Goal: Transaction & Acquisition: Purchase product/service

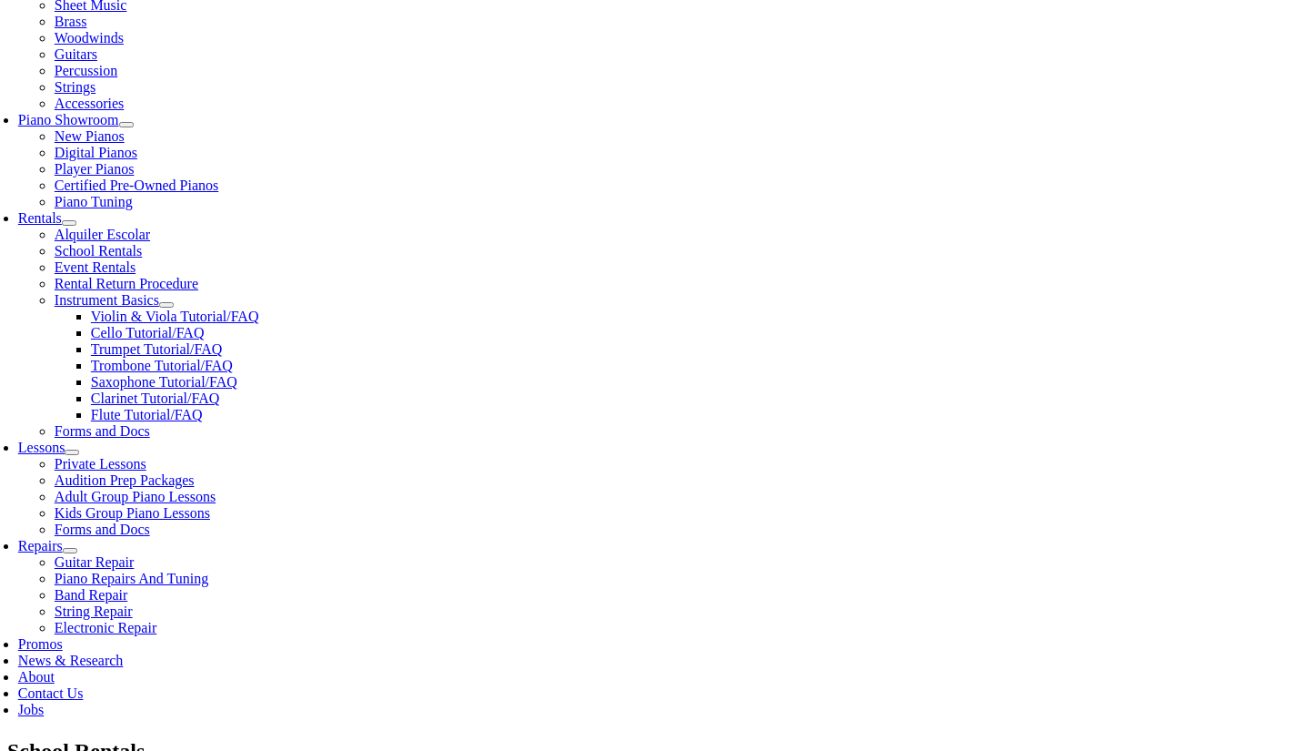
scroll to position [449, 0]
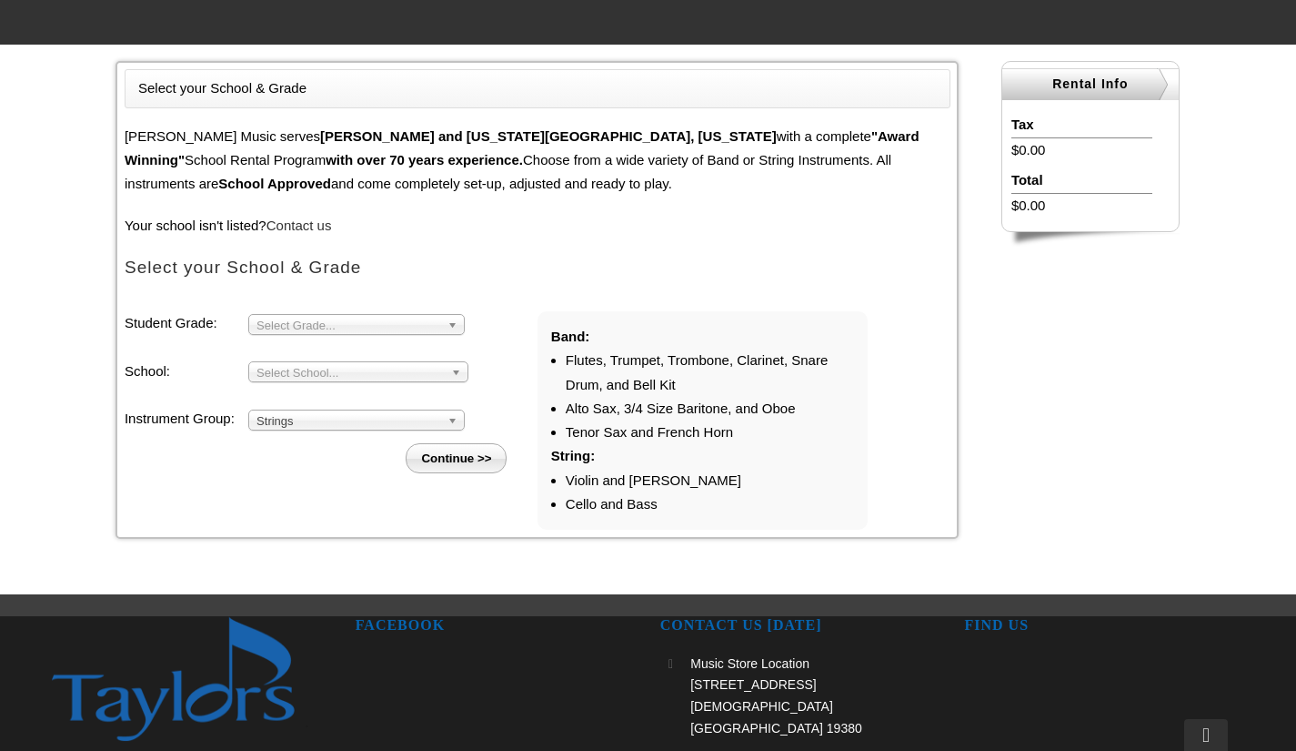
click at [355, 383] on li "Student Grade: 3 4 5 6 7 8 9 10 11 12 Select Grade... School: Arcola Middle Arr…" at bounding box center [331, 392] width 413 height 162
click at [383, 382] on div "Select School..." at bounding box center [358, 371] width 220 height 21
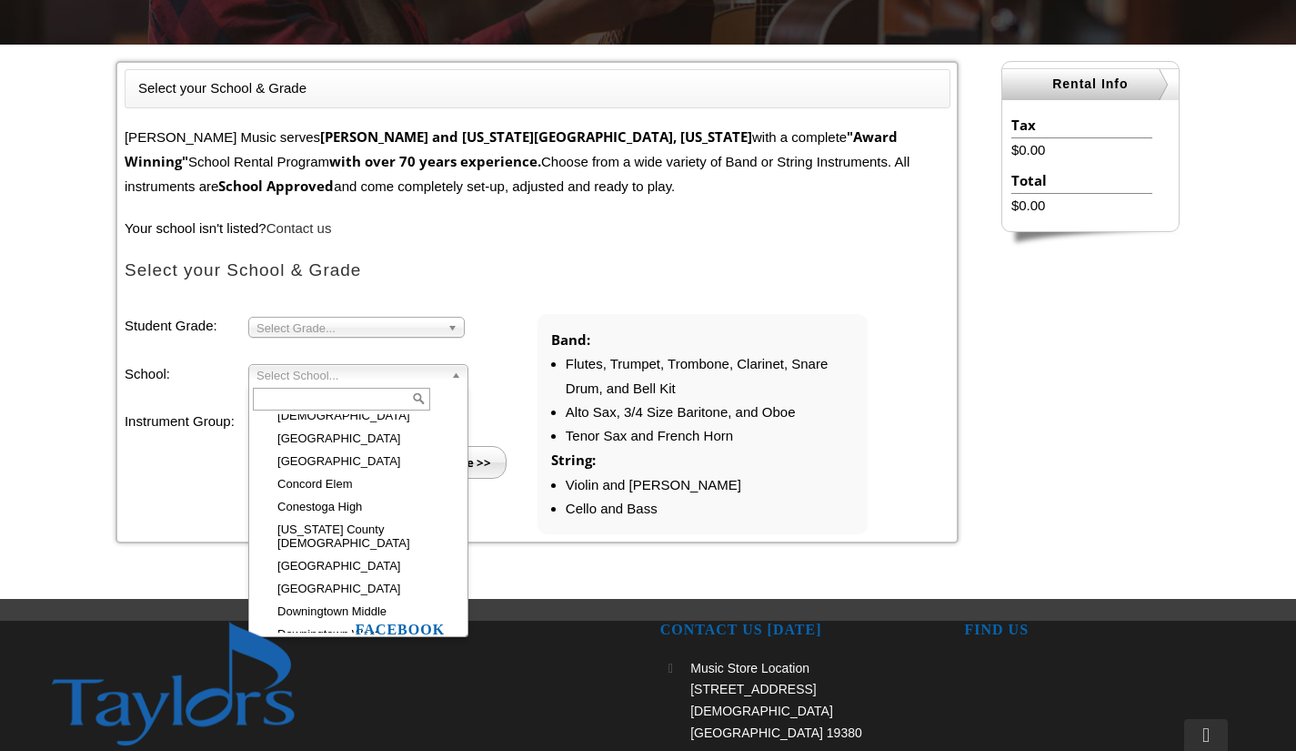
scroll to position [595, 0]
click at [298, 444] on li "Continue >>" at bounding box center [338, 455] width 398 height 45
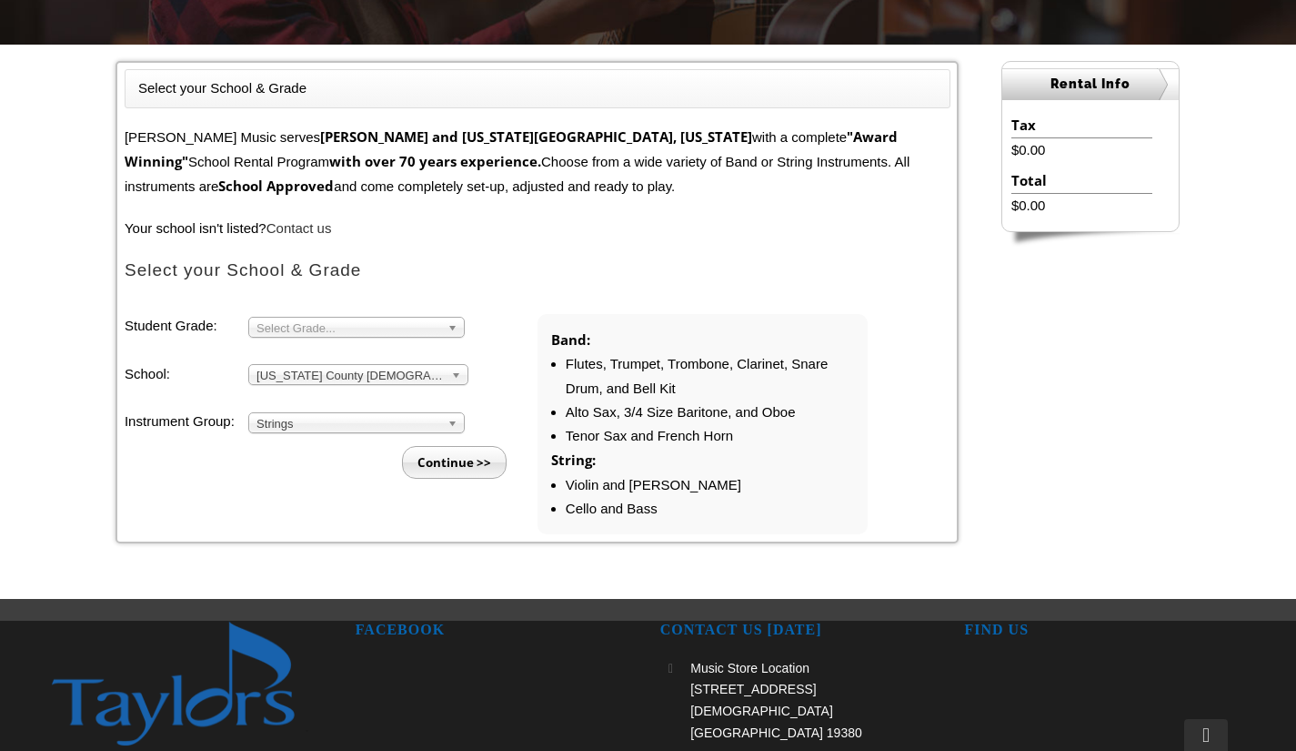
click at [284, 333] on span "Select Grade..." at bounding box center [349, 328] width 184 height 22
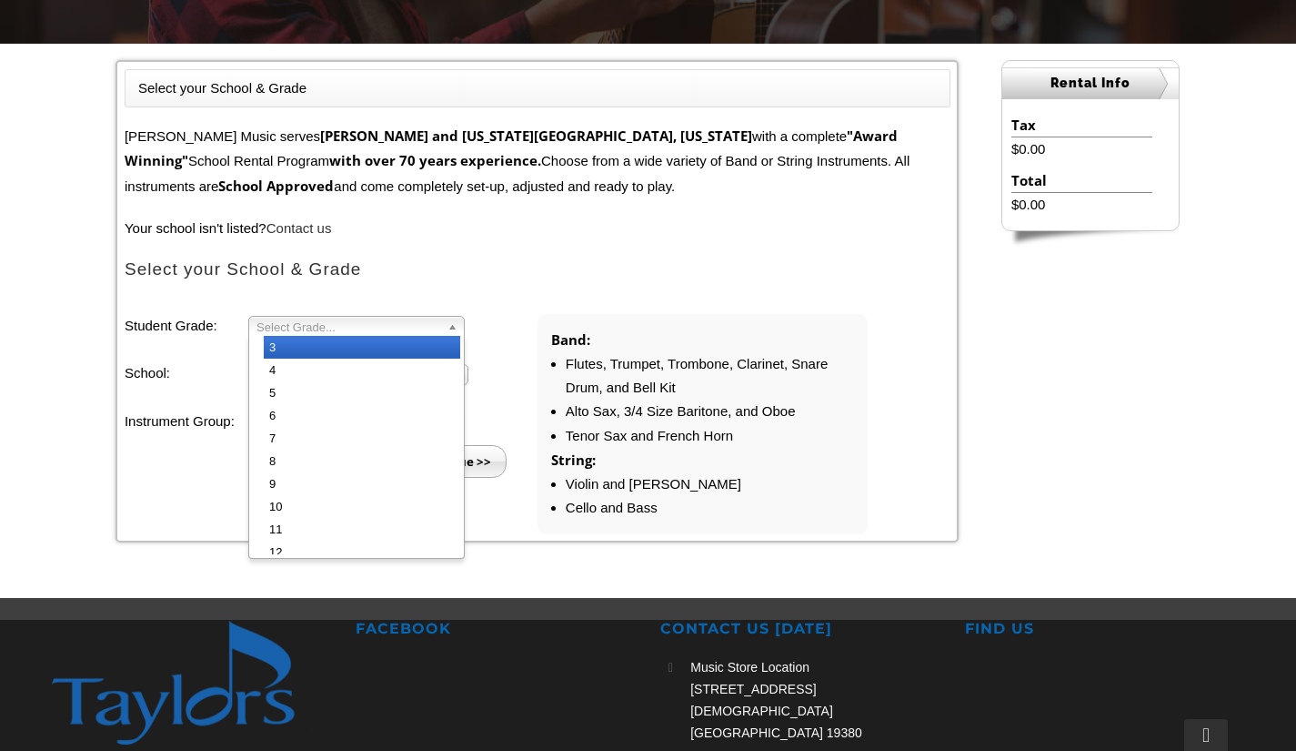
click at [284, 444] on li "Continue >>" at bounding box center [338, 455] width 398 height 45
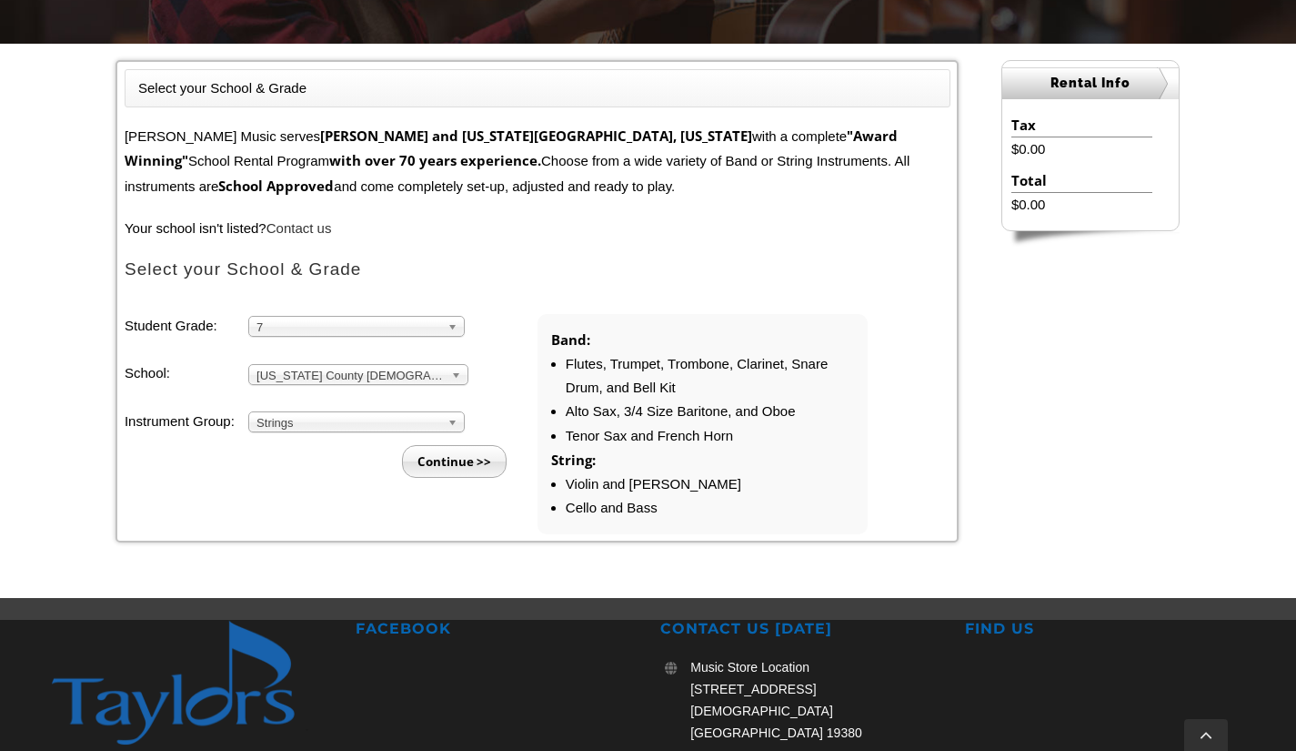
click at [342, 433] on li "Continue >>" at bounding box center [338, 455] width 398 height 45
click at [312, 433] on li "Continue >>" at bounding box center [338, 455] width 398 height 45
click at [423, 422] on span "Strings" at bounding box center [349, 423] width 184 height 22
click at [326, 444] on li "Continue >>" at bounding box center [338, 455] width 398 height 45
click at [458, 474] on input "Continue >>" at bounding box center [454, 461] width 105 height 33
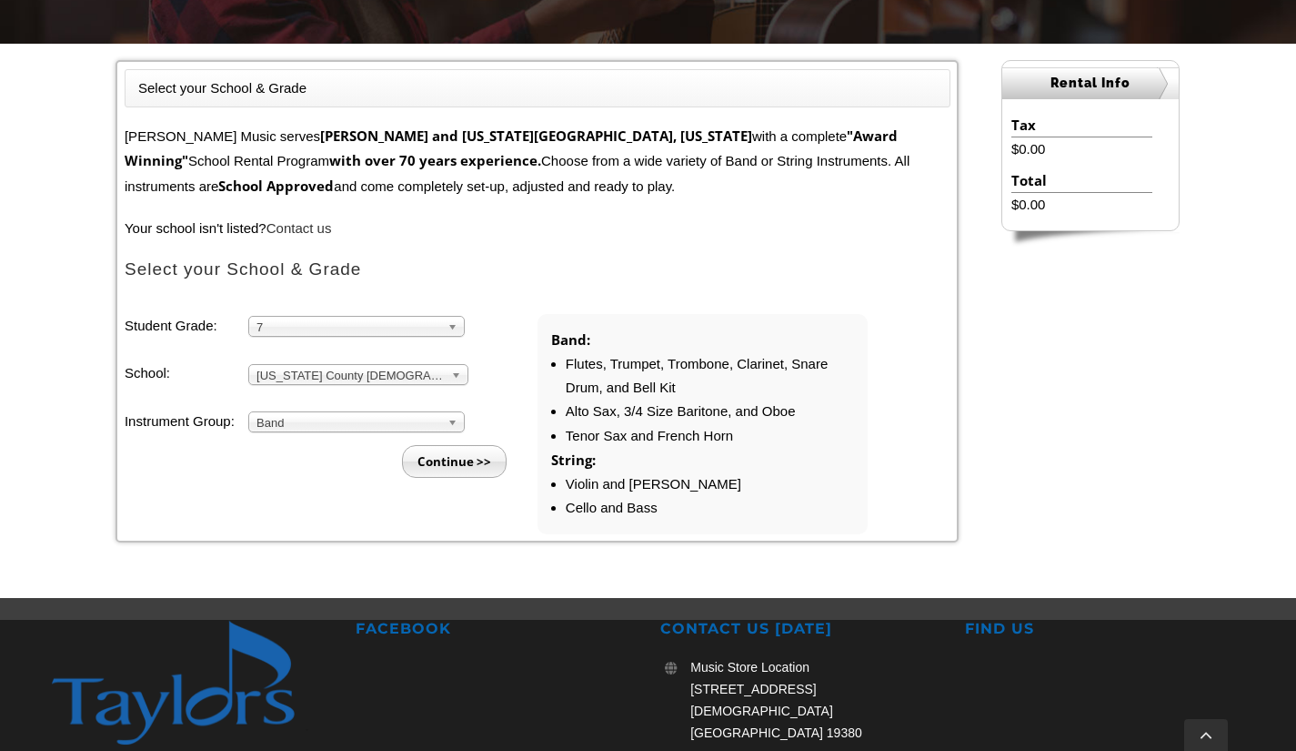
click at [302, 334] on div "7 3 4 5 6 7 8 9 10 11 12" at bounding box center [356, 326] width 217 height 21
click at [267, 330] on span "3" at bounding box center [349, 328] width 184 height 22
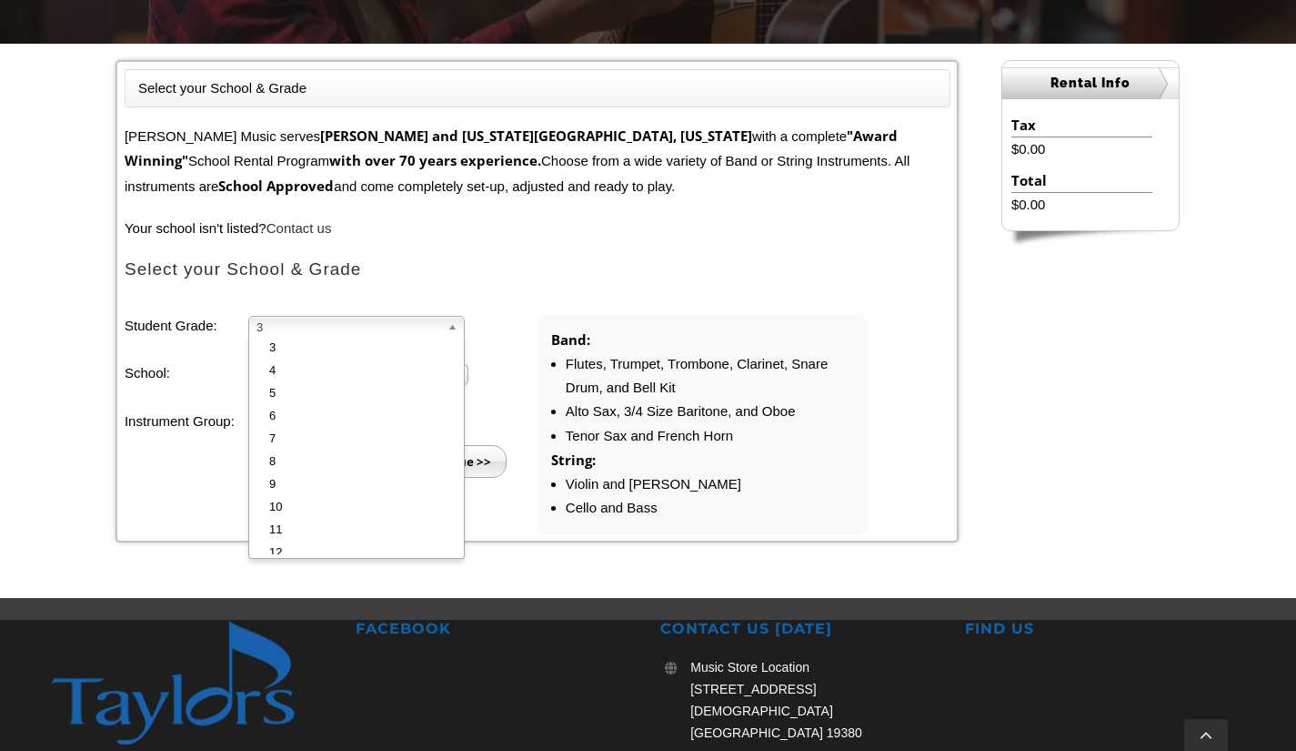
scroll to position [9, 0]
click at [279, 507] on ul "Student Grade: 3 4 5 6 7 8 9 10 11 12 3 3 4 5 6 7 8 9 10 11 12 School: Arcola M…" at bounding box center [538, 424] width 826 height 220
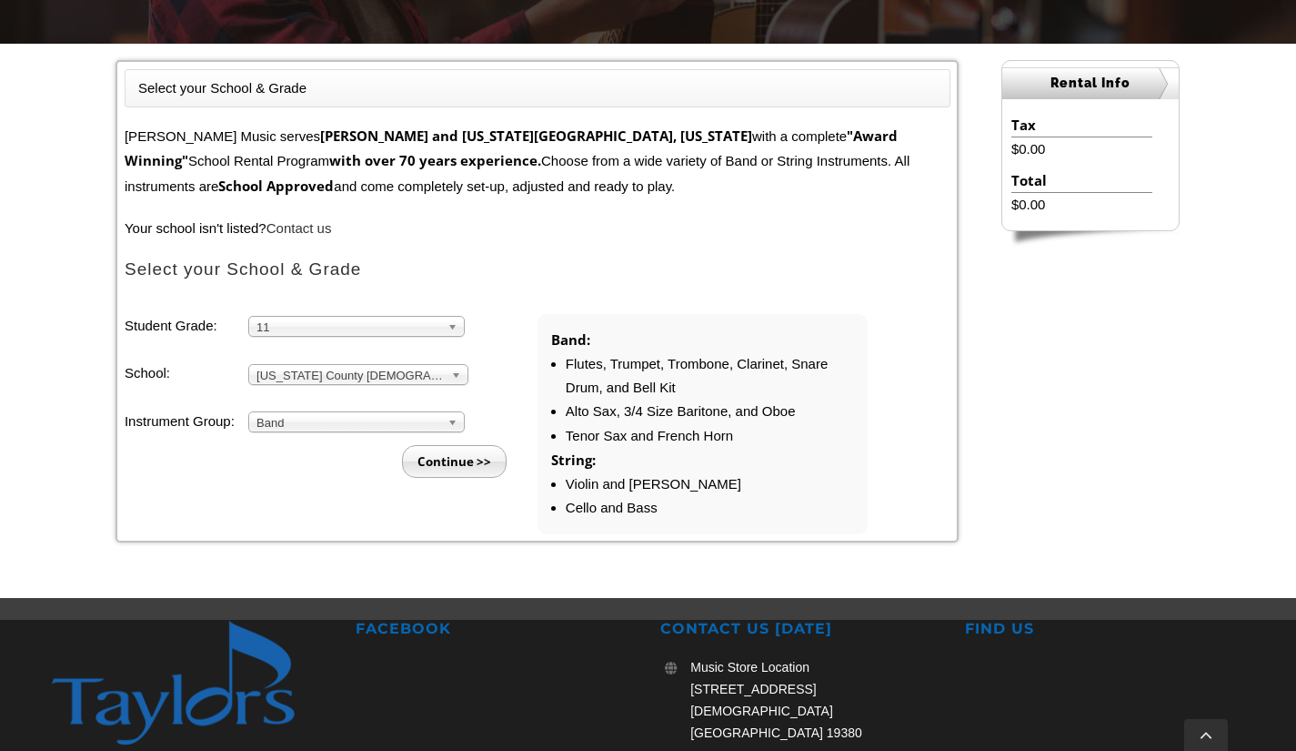
click at [443, 463] on input "Continue >>" at bounding box center [454, 461] width 105 height 33
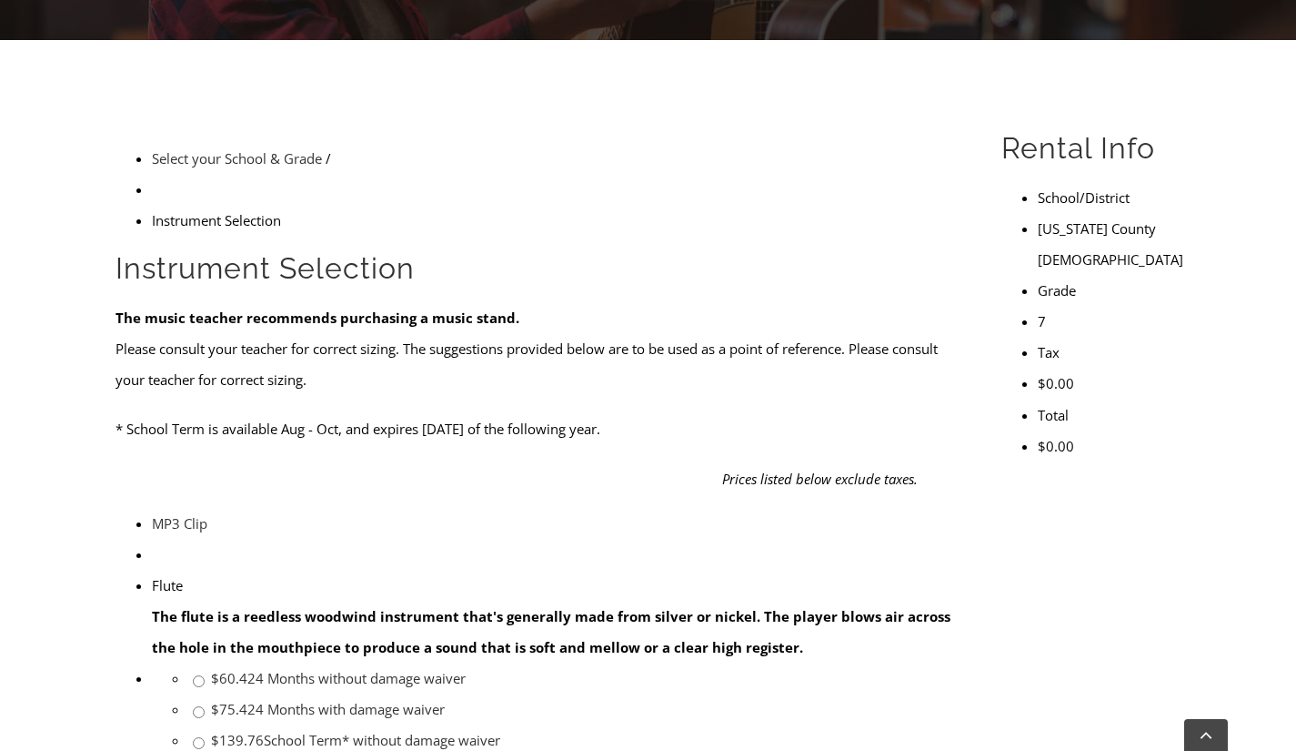
scroll to position [452, 0]
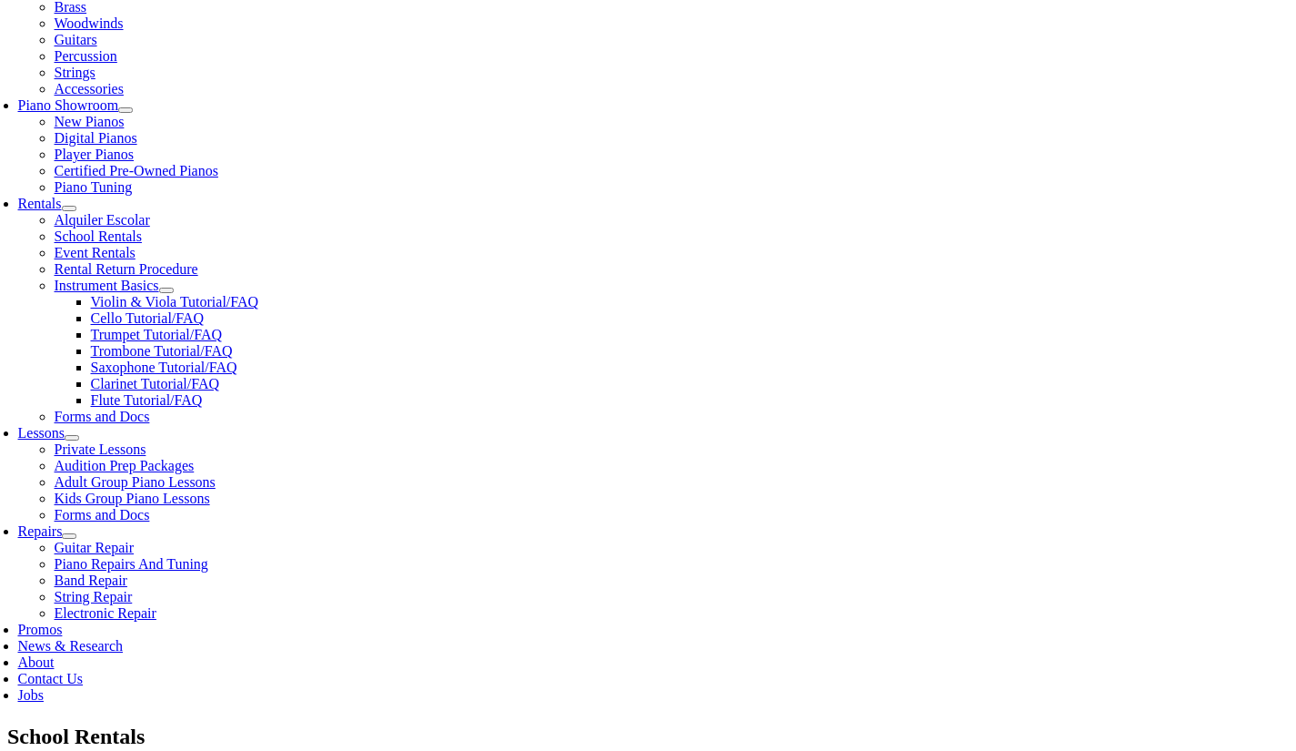
scroll to position [440, 0]
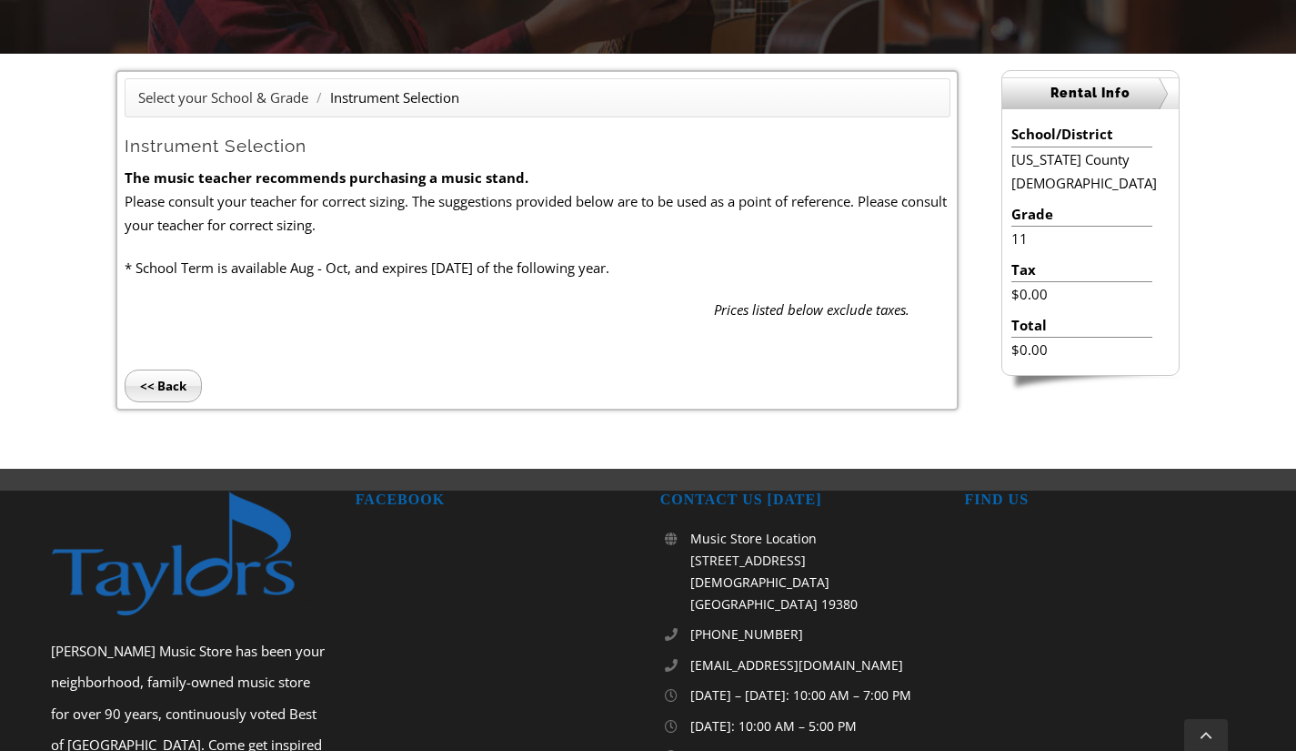
click at [164, 398] on input "<< Back" at bounding box center [163, 384] width 77 height 33
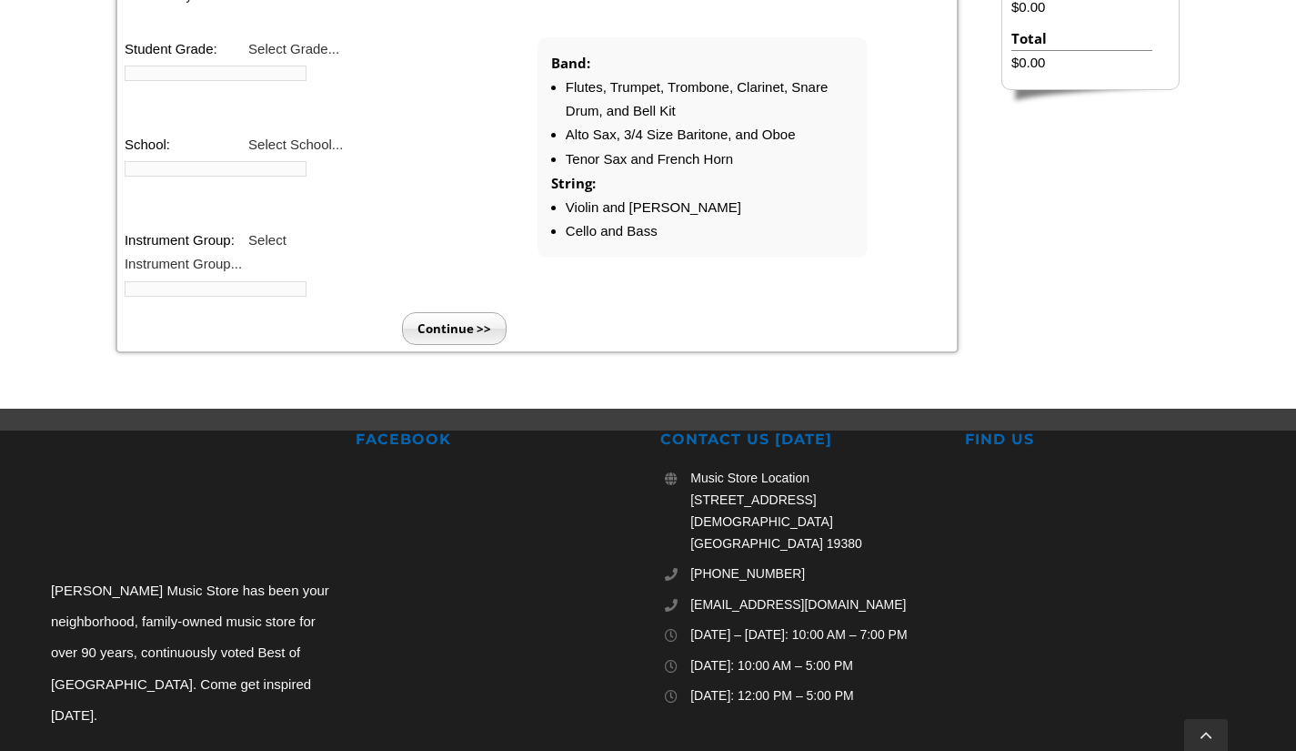
scroll to position [717, 0]
